Goal: Information Seeking & Learning: Learn about a topic

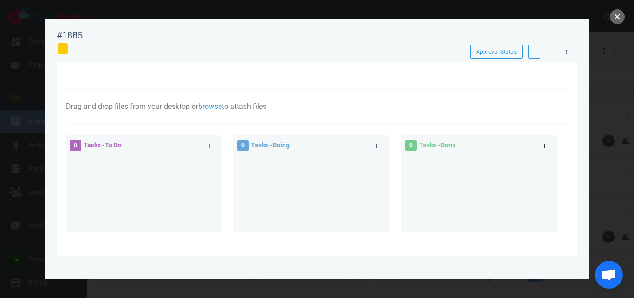
click at [542, 149] on icon at bounding box center [544, 146] width 5 height 6
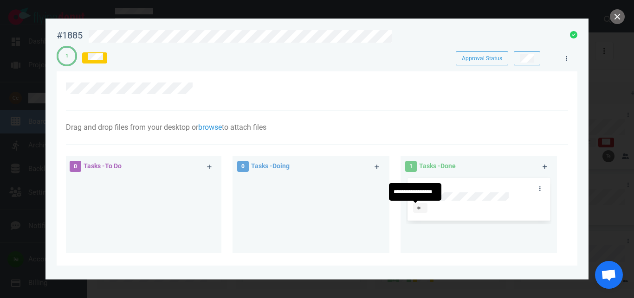
drag, startPoint x: 414, startPoint y: 209, endPoint x: 430, endPoint y: 217, distance: 17.0
click at [416, 211] on div "#1888" at bounding box center [478, 211] width 145 height 70
click at [417, 210] on div at bounding box center [420, 208] width 6 height 7
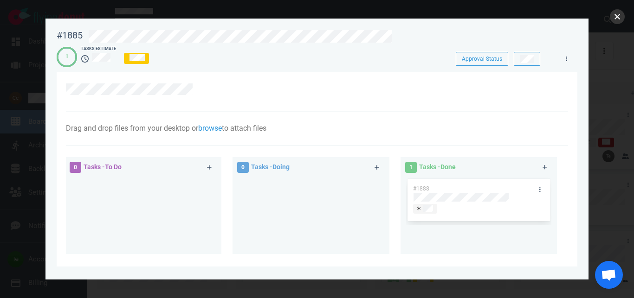
click at [613, 19] on button "close" at bounding box center [617, 16] width 15 height 15
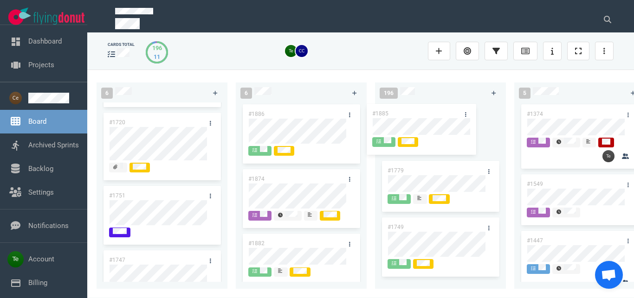
drag, startPoint x: 290, startPoint y: 111, endPoint x: 413, endPoint y: 110, distance: 123.9
click at [361, 110] on div "#1885" at bounding box center [301, 131] width 120 height 57
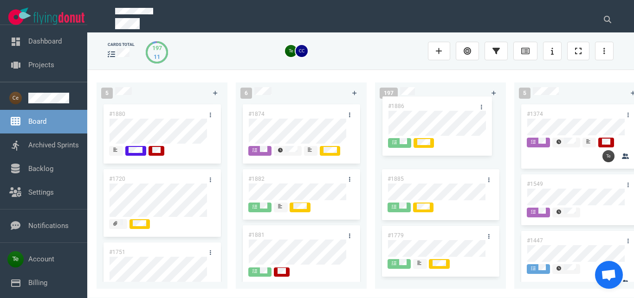
drag, startPoint x: 290, startPoint y: 112, endPoint x: 430, endPoint y: 104, distance: 139.9
click at [361, 104] on div "#1886" at bounding box center [301, 135] width 120 height 65
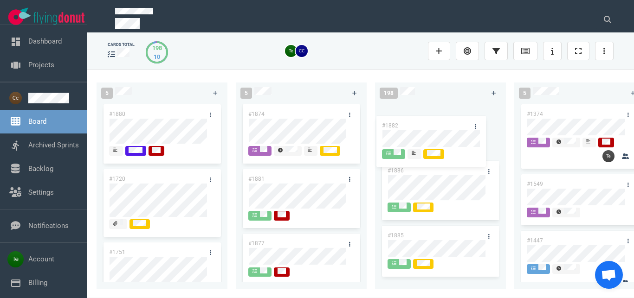
drag, startPoint x: 287, startPoint y: 175, endPoint x: 421, endPoint y: 122, distance: 143.9
click at [361, 167] on div "#1882" at bounding box center [301, 195] width 120 height 57
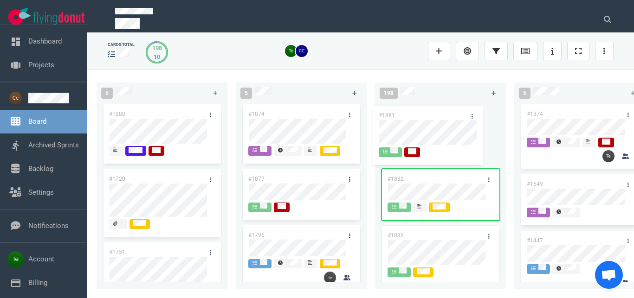
drag, startPoint x: 291, startPoint y: 180, endPoint x: 421, endPoint y: 117, distance: 145.0
click at [361, 167] on div "#1881" at bounding box center [301, 199] width 120 height 65
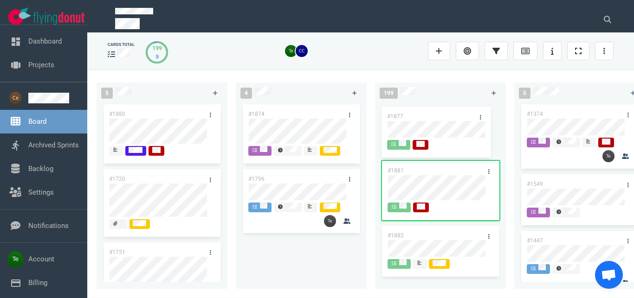
drag, startPoint x: 293, startPoint y: 180, endPoint x: 432, endPoint y: 117, distance: 152.2
click at [361, 167] on div "#1877" at bounding box center [301, 195] width 120 height 57
